Goal: Find specific page/section: Find specific page/section

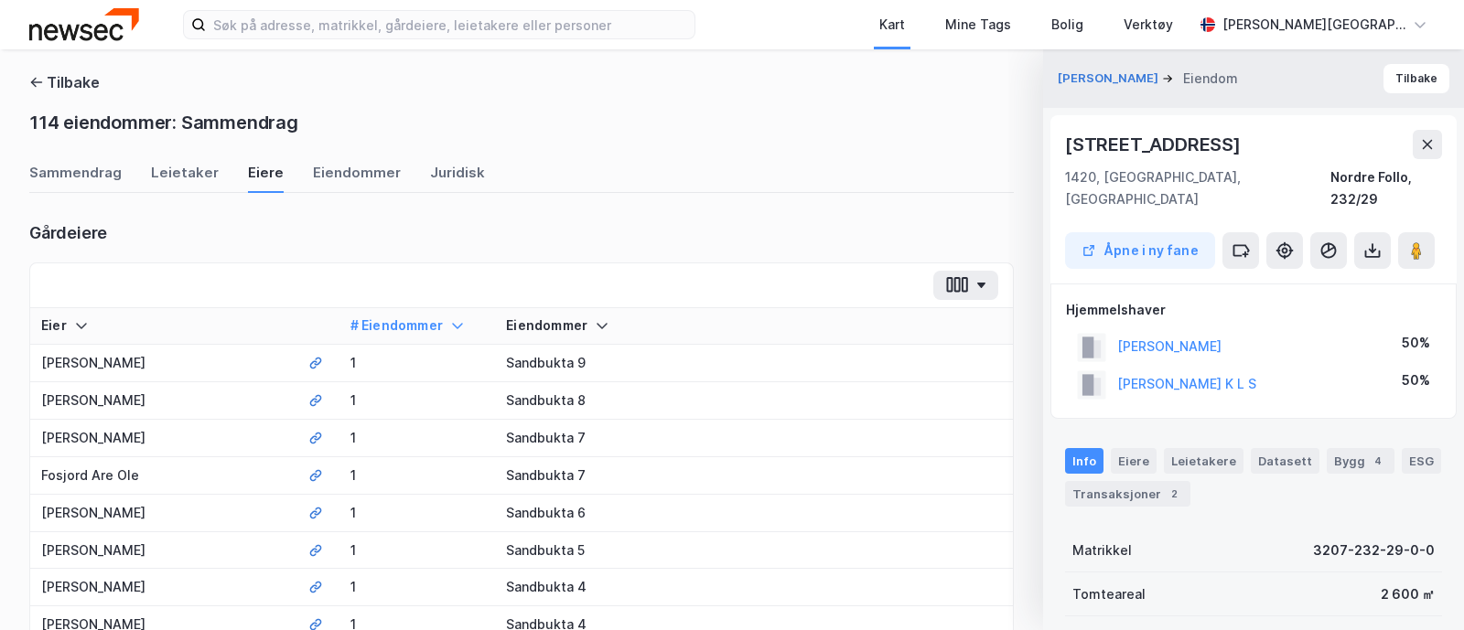
scroll to position [2958, 0]
